Goal: Transaction & Acquisition: Purchase product/service

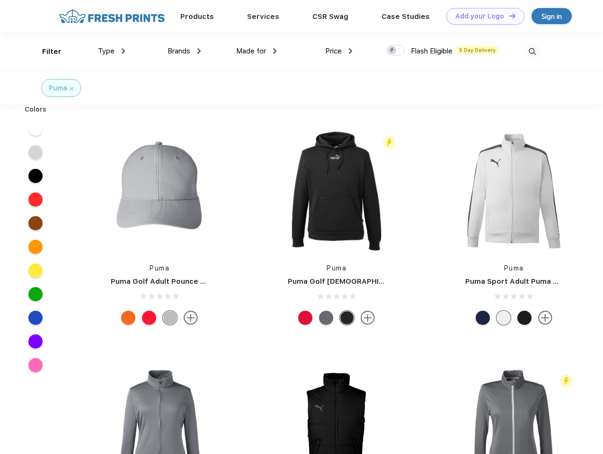
click at [482, 16] on link "Add your Logo Design Tool" at bounding box center [485, 16] width 78 height 17
click at [0, 0] on div "Design Tool" at bounding box center [0, 0] width 0 height 0
click at [508, 16] on link "Add your Logo Design Tool" at bounding box center [485, 16] width 78 height 17
click at [45, 52] on div "Filter" at bounding box center [51, 51] width 19 height 11
click at [112, 51] on span "Type" at bounding box center [106, 51] width 17 height 9
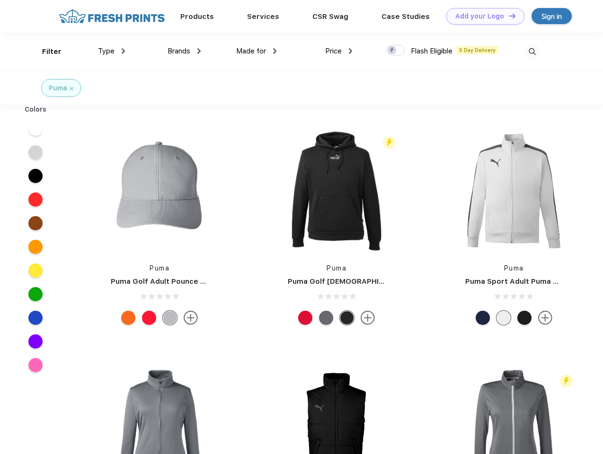
click at [184, 51] on span "Brands" at bounding box center [178, 51] width 23 height 9
click at [256, 51] on span "Made for" at bounding box center [251, 51] width 30 height 9
click at [339, 51] on span "Price" at bounding box center [333, 51] width 17 height 9
click at [395, 51] on div at bounding box center [395, 50] width 18 height 10
click at [392, 51] on input "checkbox" at bounding box center [389, 47] width 6 height 6
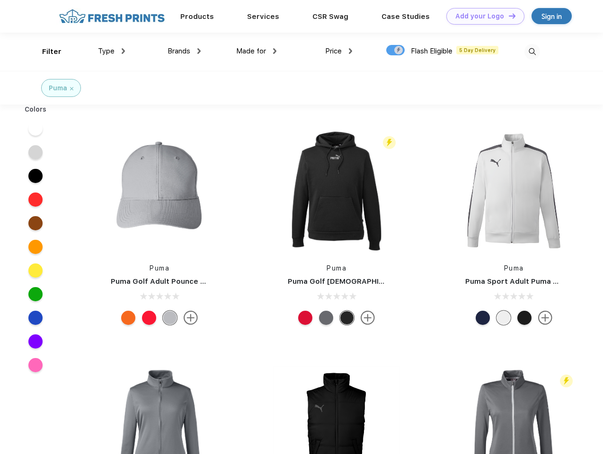
click at [532, 52] on img at bounding box center [532, 52] width 16 height 16
